Goal: Information Seeking & Learning: Learn about a topic

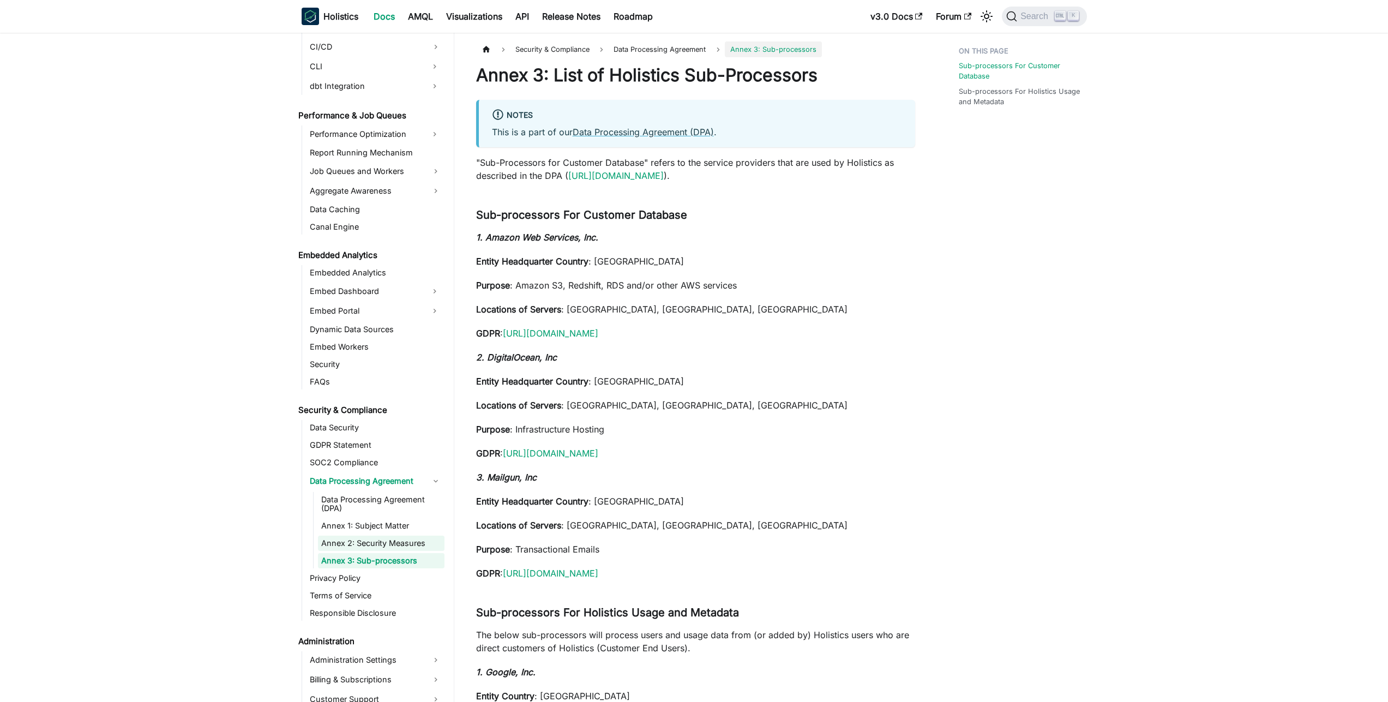
click at [373, 542] on link "Annex 2: Security Measures" at bounding box center [381, 543] width 127 height 15
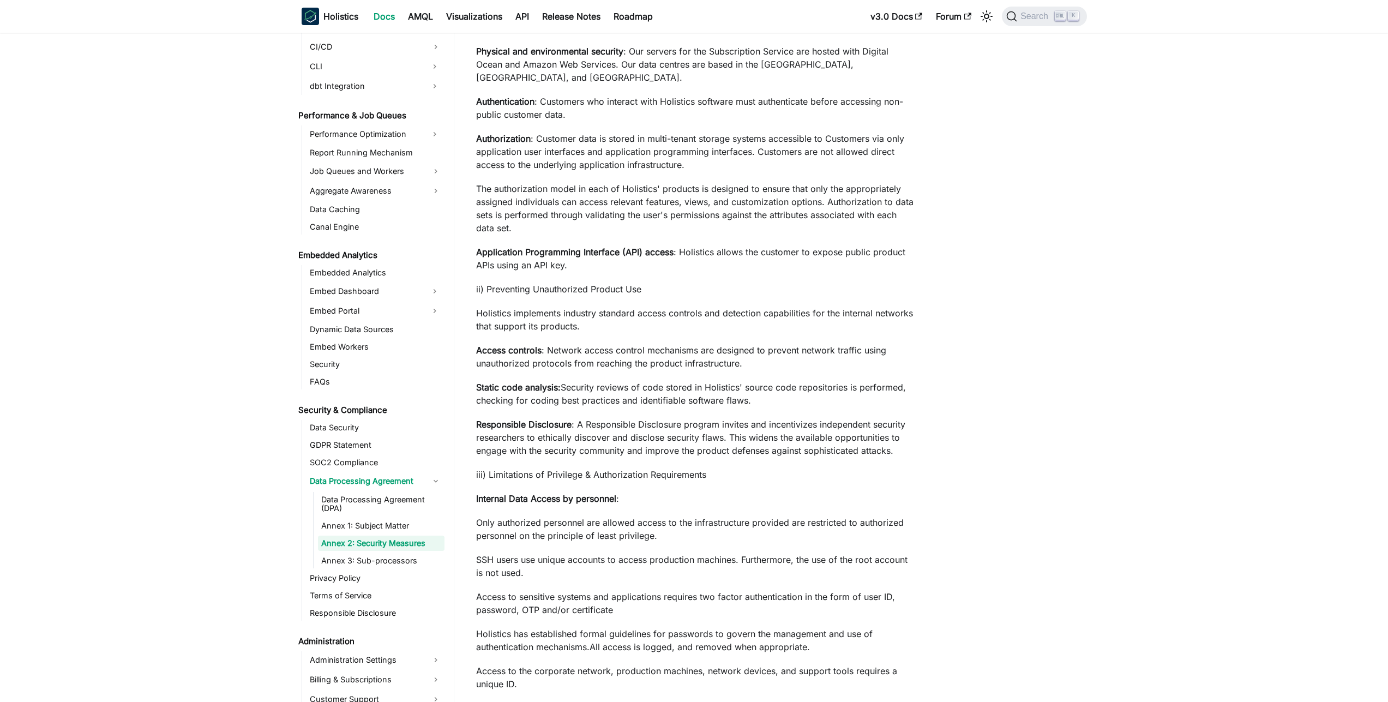
scroll to position [911, 0]
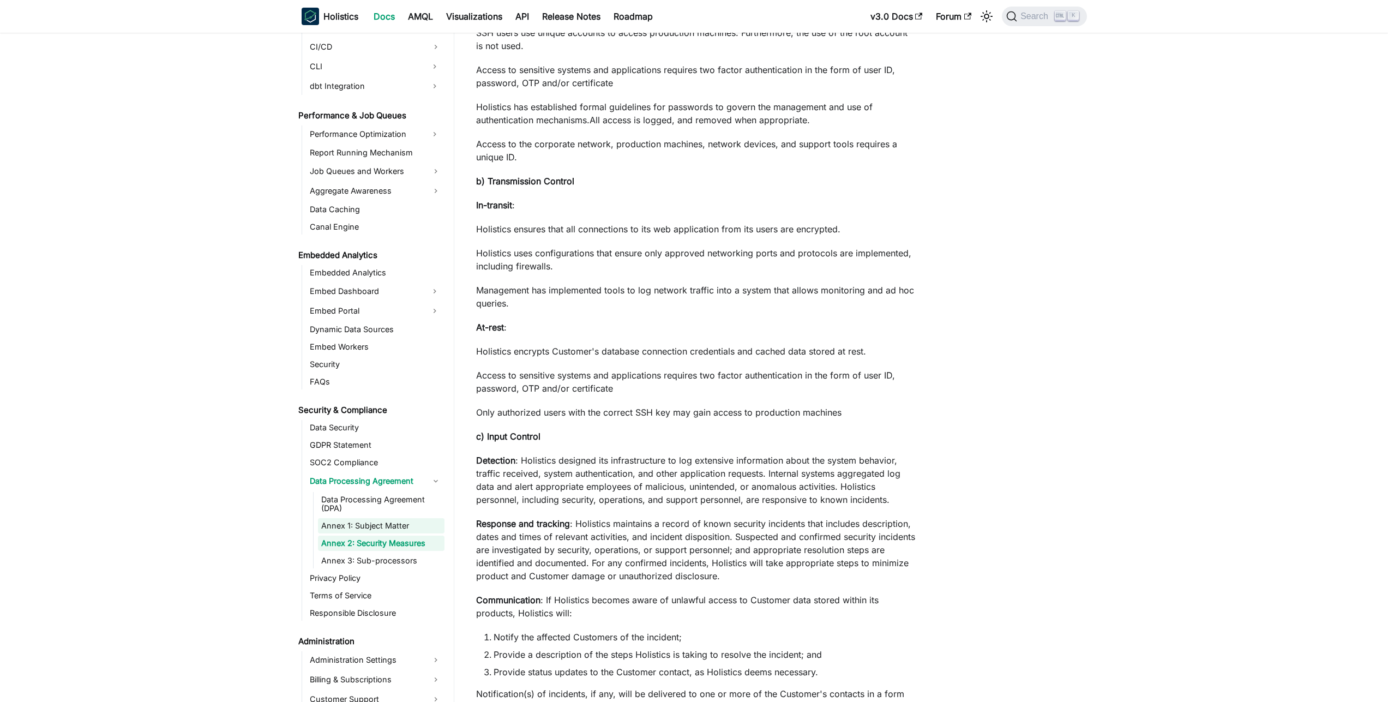
click at [403, 523] on link "Annex 1: Subject Matter" at bounding box center [381, 525] width 127 height 15
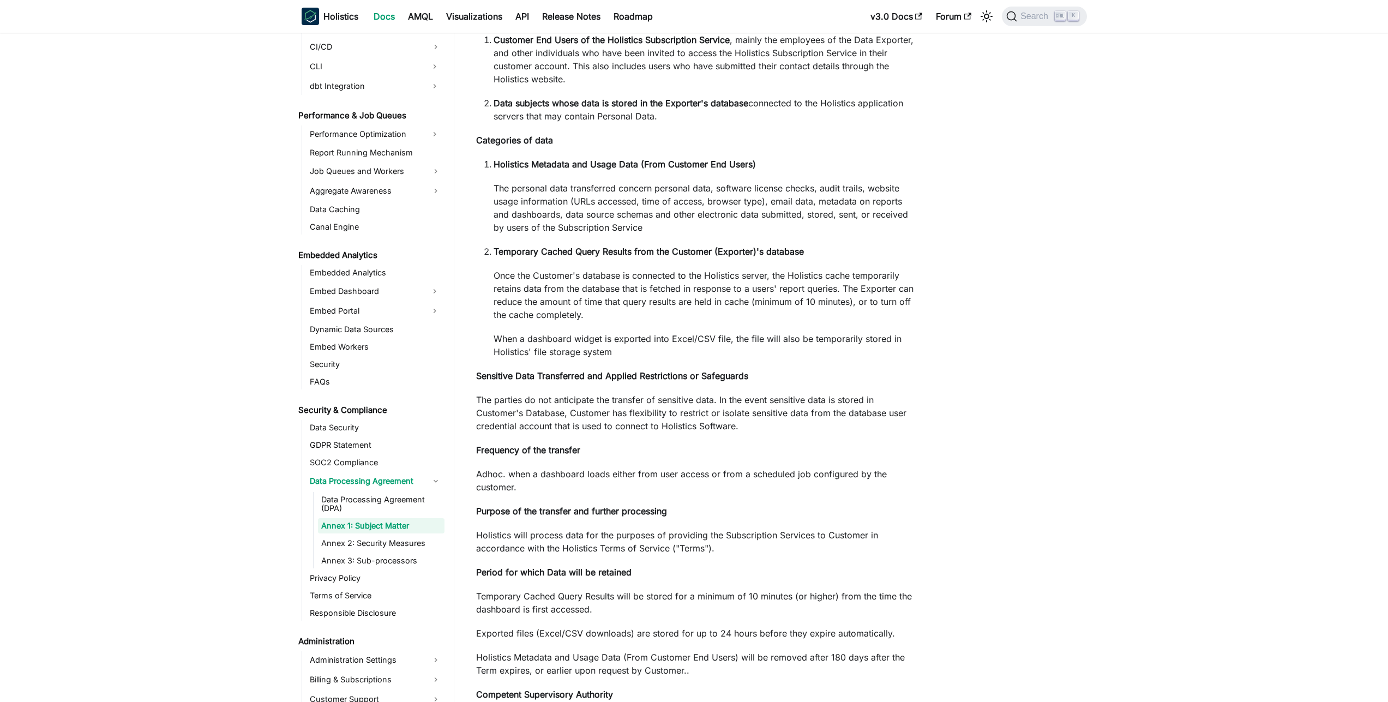
scroll to position [712, 0]
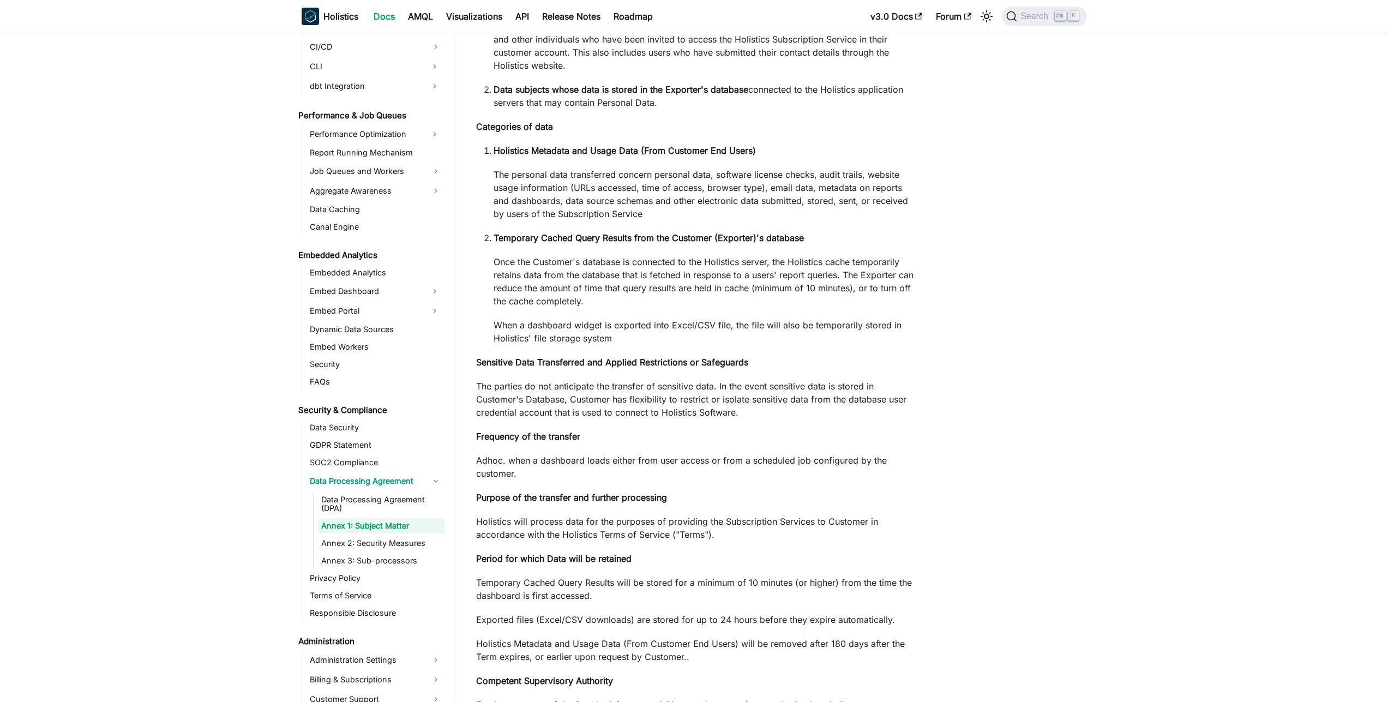
click at [867, 303] on p "Once the Customer's database is connected to the Holistics server, the Holistic…" at bounding box center [705, 281] width 422 height 52
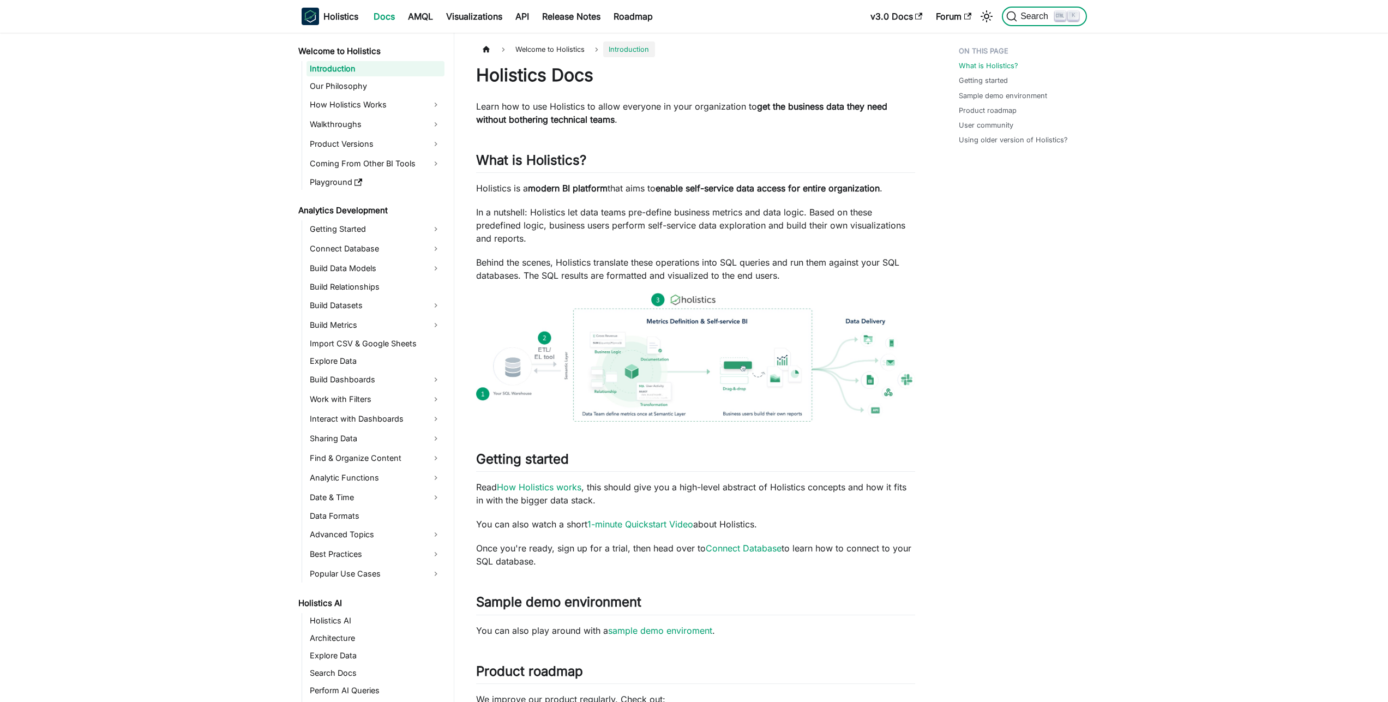
click at [1020, 17] on span "Search" at bounding box center [1036, 16] width 38 height 10
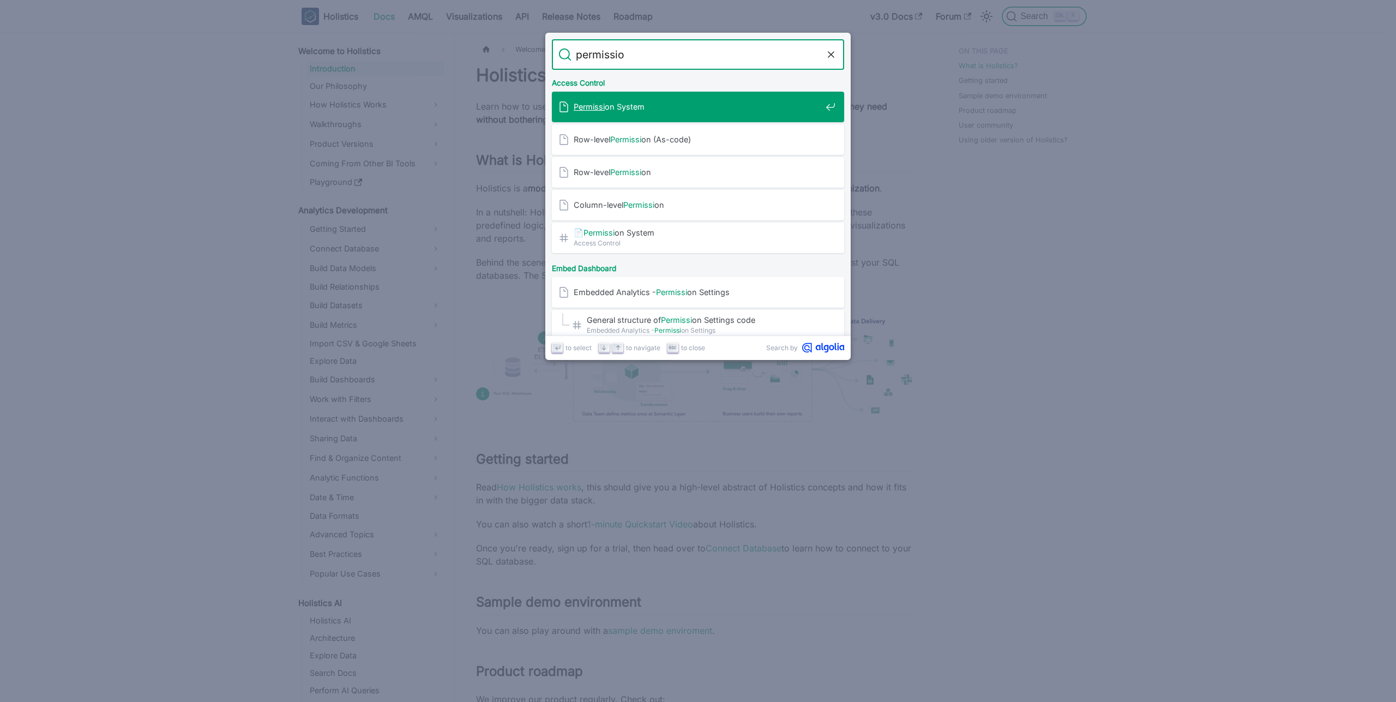
type input "permission"
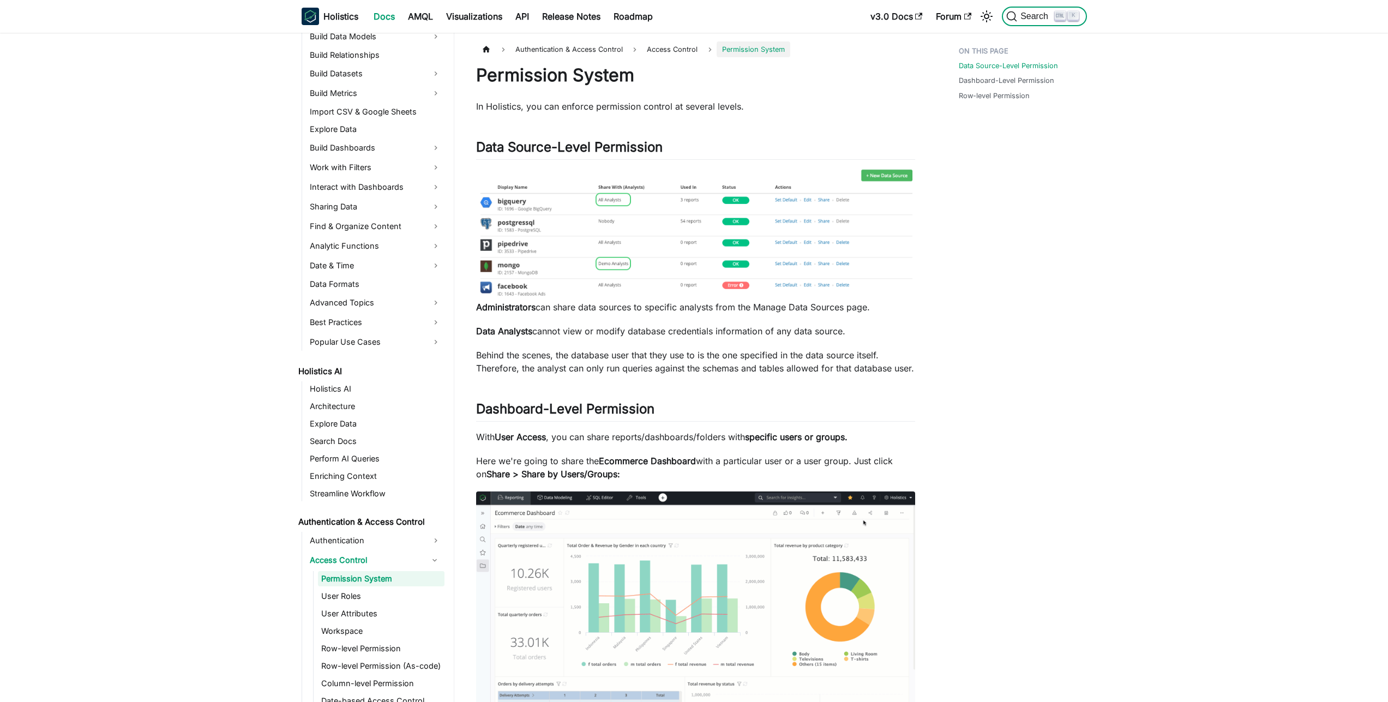
scroll to position [232, 0]
